Goal: Find specific page/section: Find specific page/section

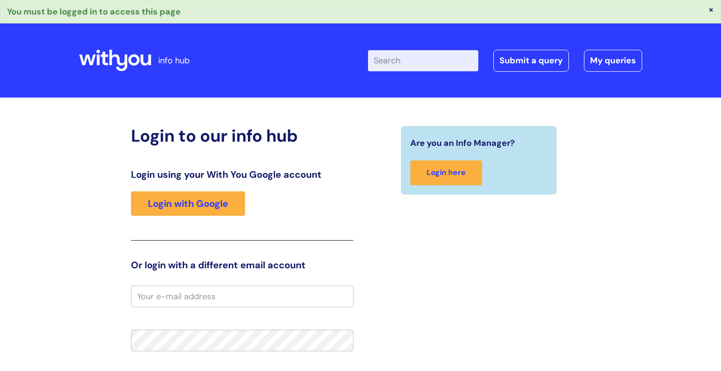
click at [210, 219] on div "Login using your With You Google account Login with Google" at bounding box center [242, 205] width 222 height 72
click at [212, 212] on link "Login with Google" at bounding box center [188, 203] width 114 height 24
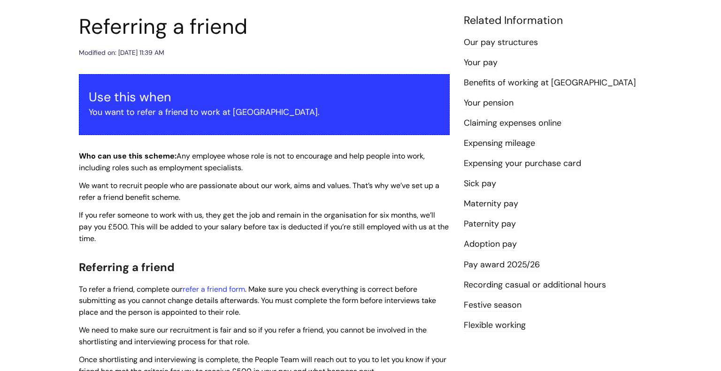
scroll to position [111, 0]
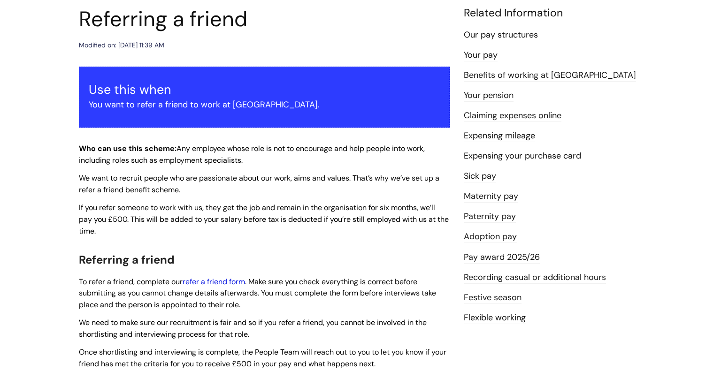
click at [228, 283] on link "refer a friend form" at bounding box center [213, 282] width 62 height 10
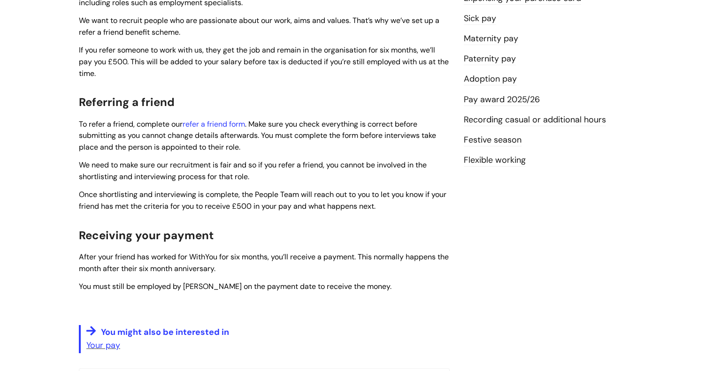
scroll to position [269, 0]
click at [90, 349] on link "Your pay" at bounding box center [103, 344] width 34 height 11
